Goal: Information Seeking & Learning: Learn about a topic

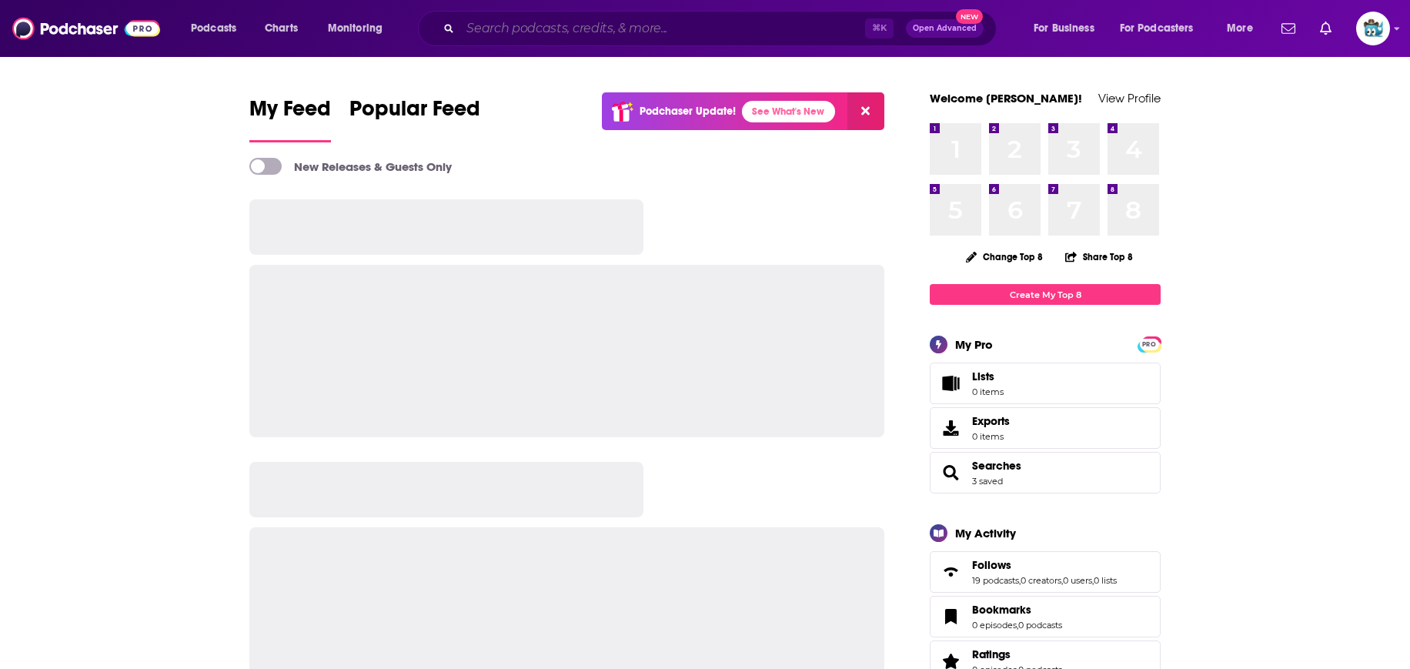
click at [626, 25] on input "Search podcasts, credits, & more..." at bounding box center [662, 28] width 405 height 25
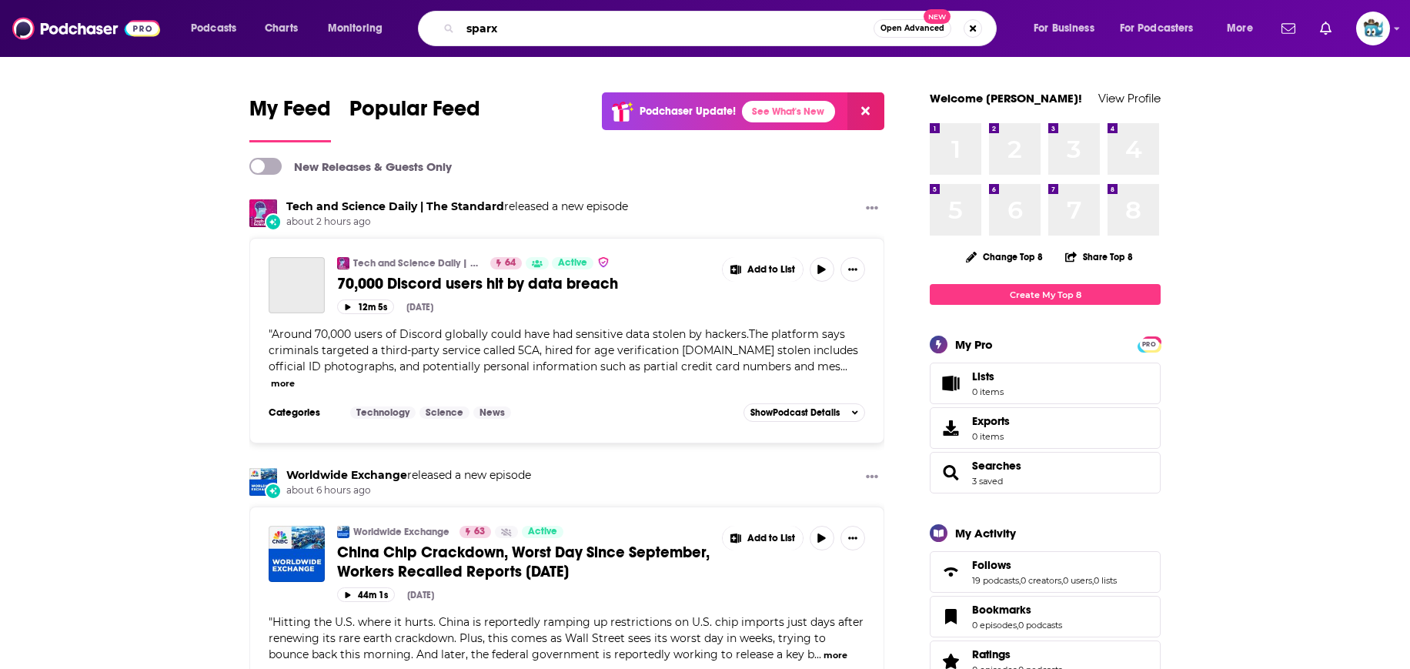
type input "sparx"
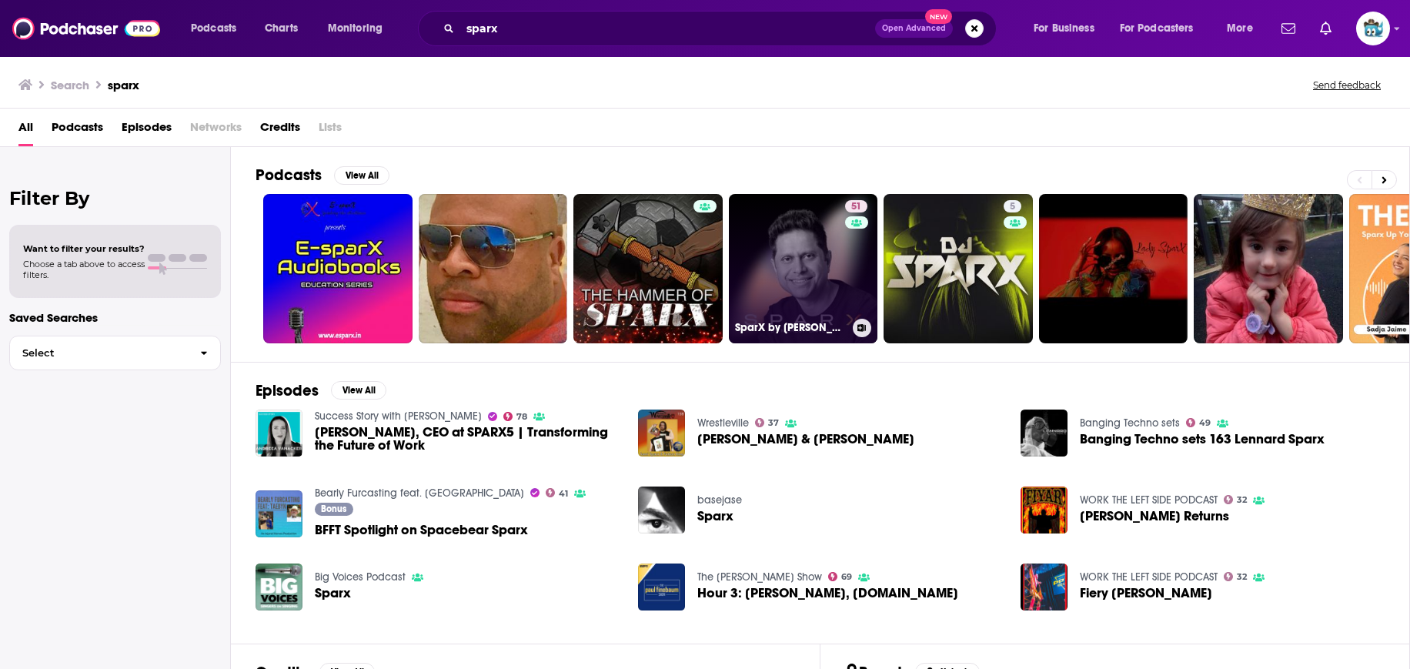
click at [763, 262] on link "51 SparX by [PERSON_NAME]" at bounding box center [803, 268] width 149 height 149
